Goal: Task Accomplishment & Management: Use online tool/utility

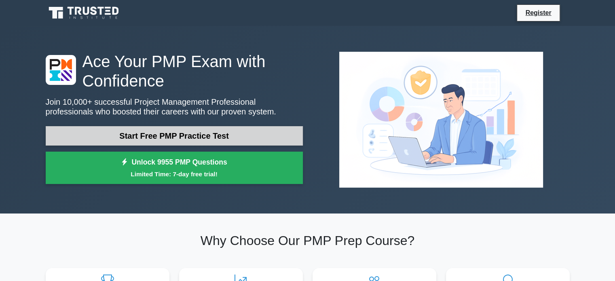
click at [202, 128] on link "Start Free PMP Practice Test" at bounding box center [174, 135] width 257 height 19
